Goal: Check status: Check status

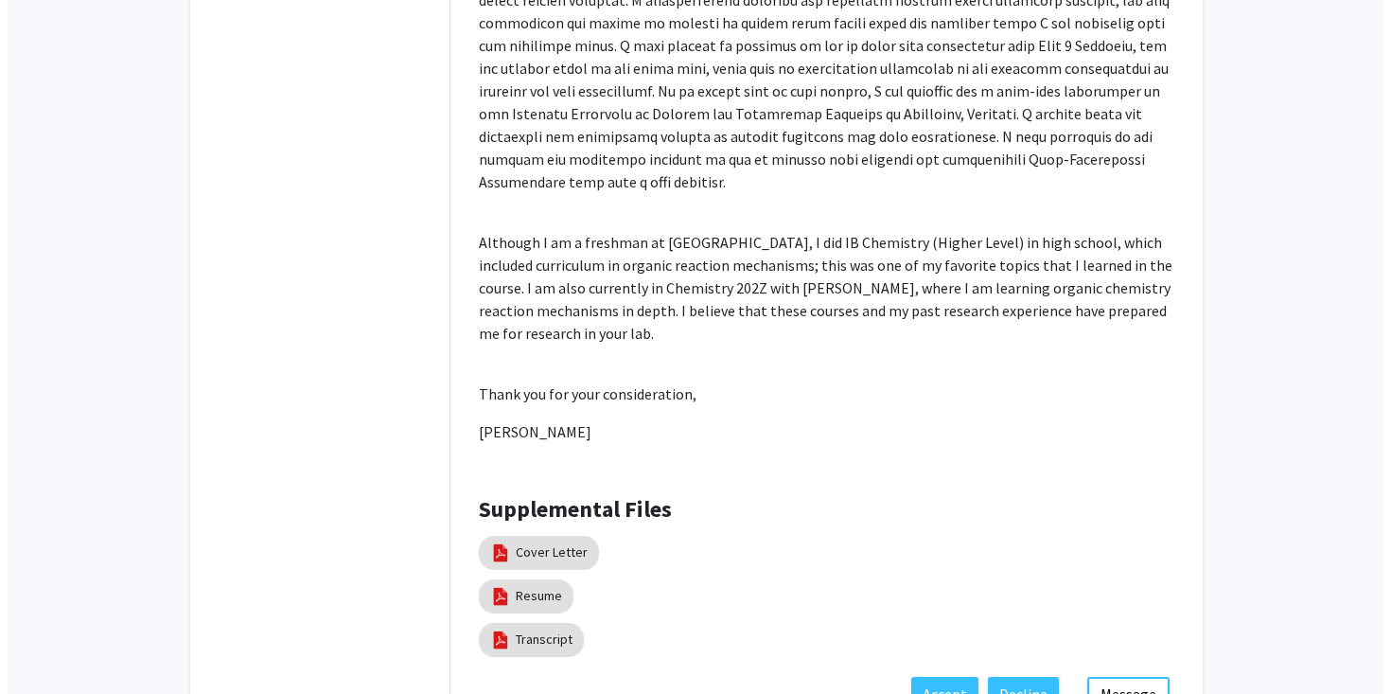
scroll to position [866, 0]
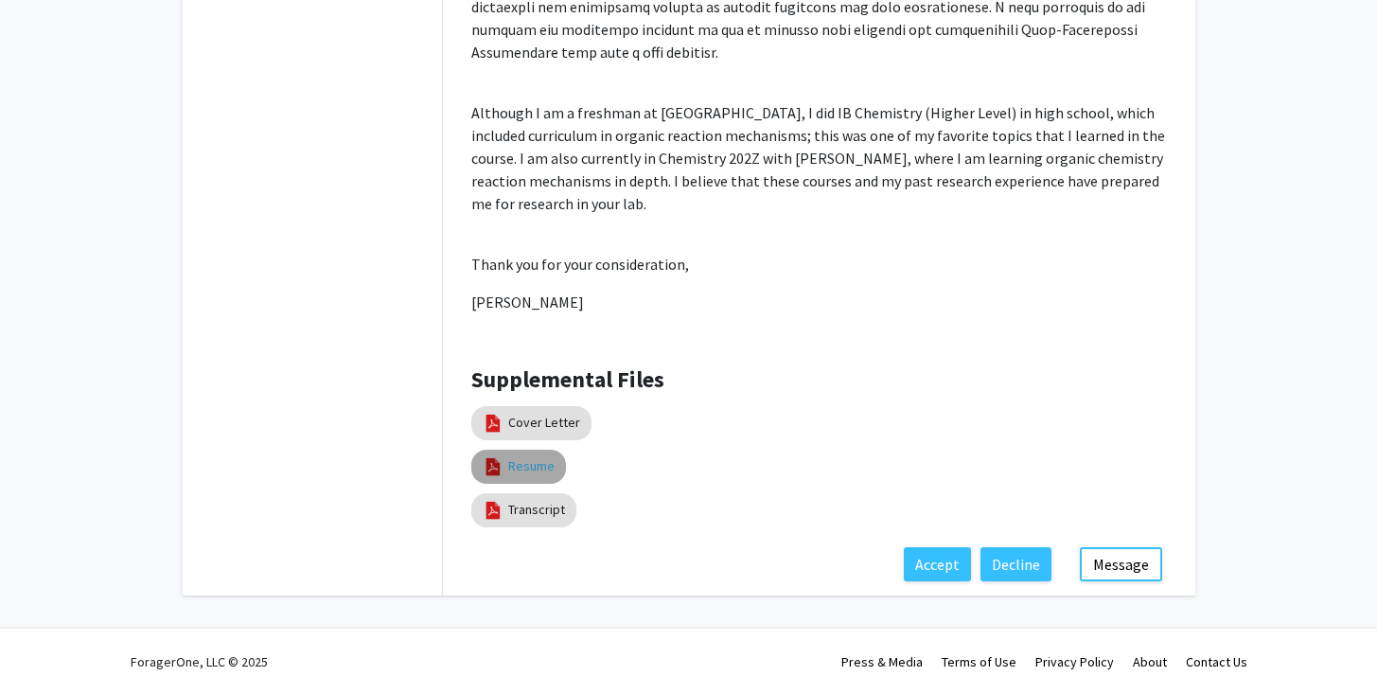
click at [534, 464] on link "Resume" at bounding box center [531, 466] width 46 height 20
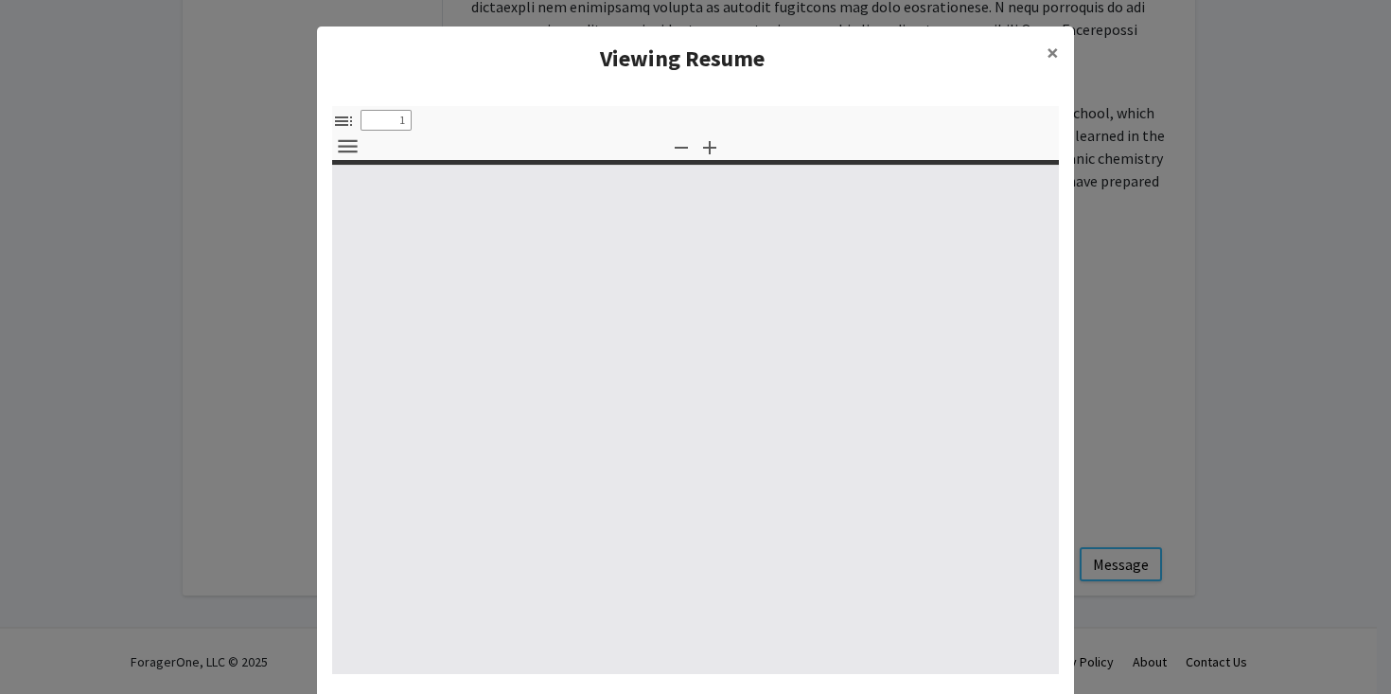
select select "custom"
type input "0"
select select "custom"
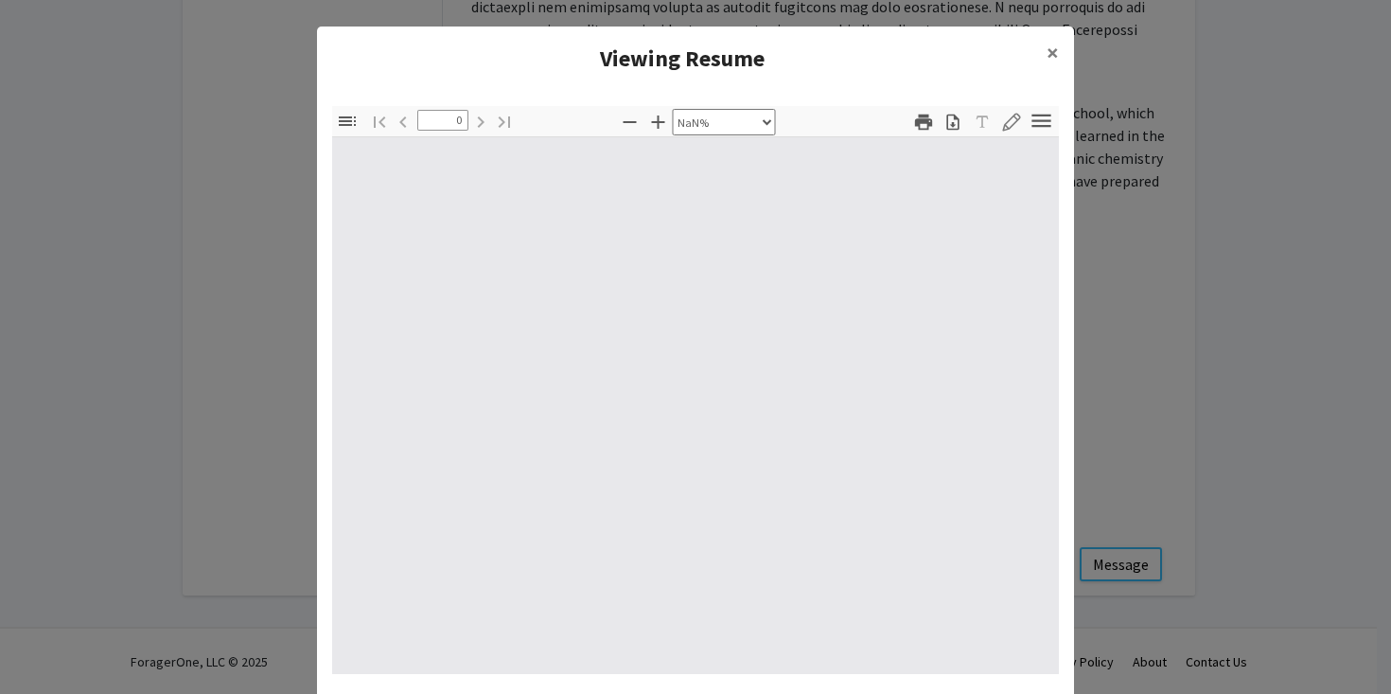
type input "1"
select select "auto"
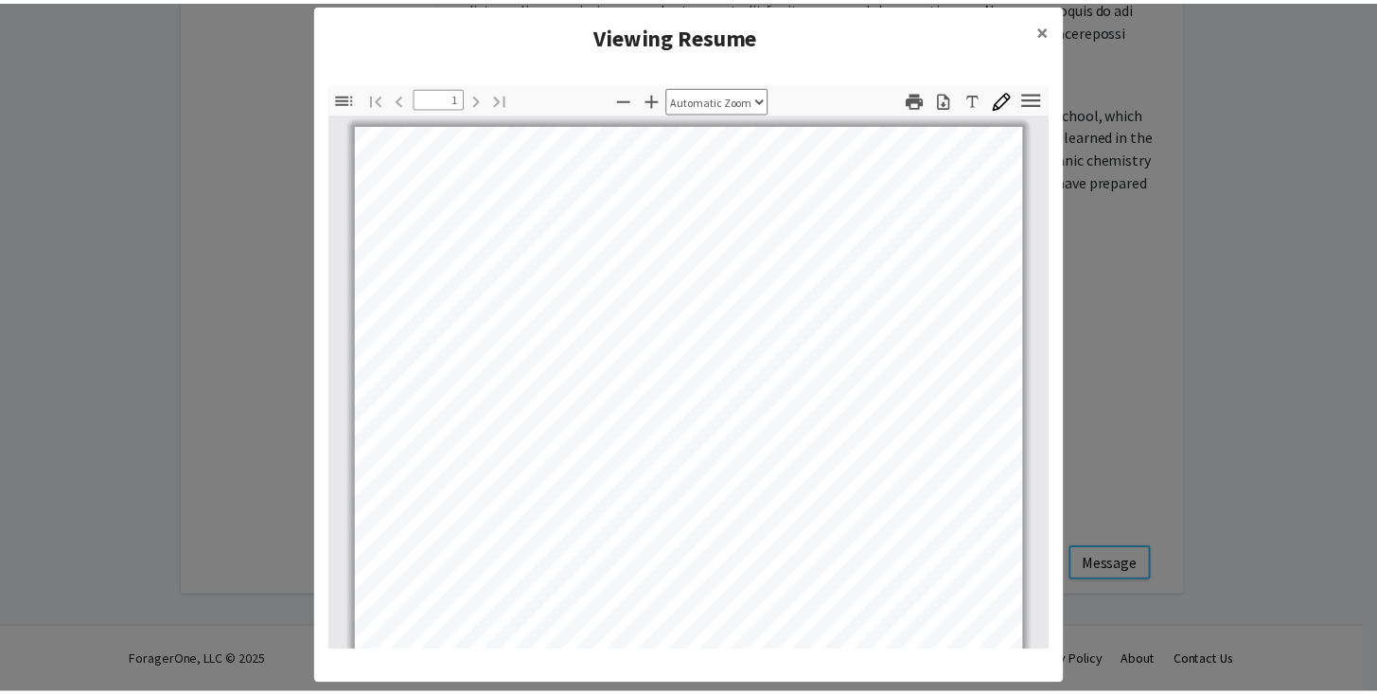
scroll to position [0, 0]
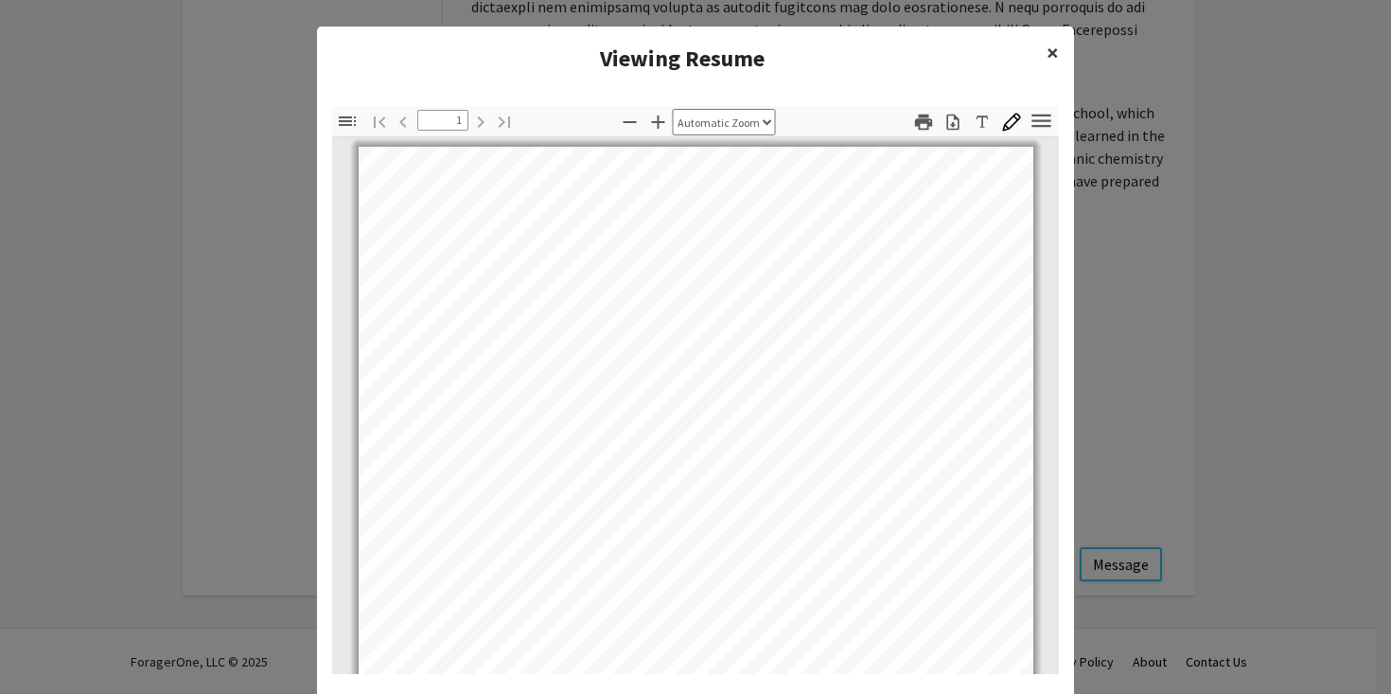
click at [1047, 53] on span "×" at bounding box center [1053, 52] width 12 height 29
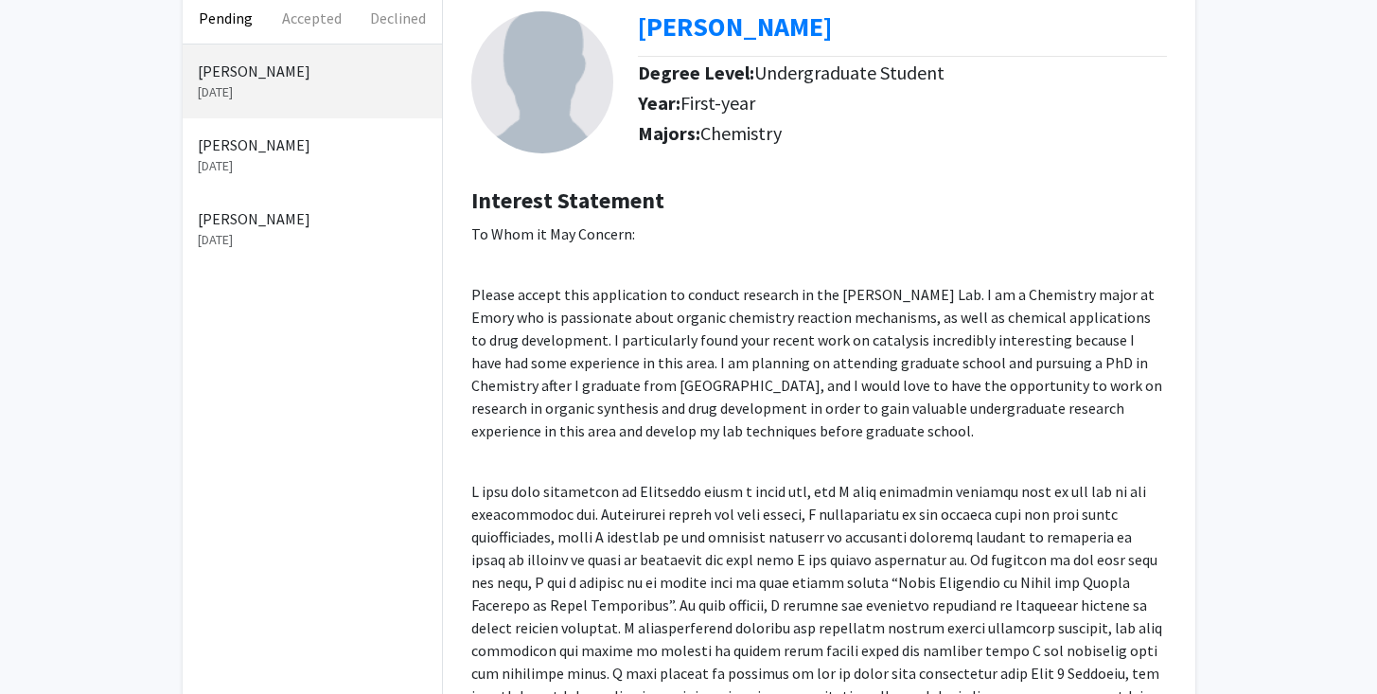
scroll to position [111, 0]
